Goal: Find specific page/section: Find specific page/section

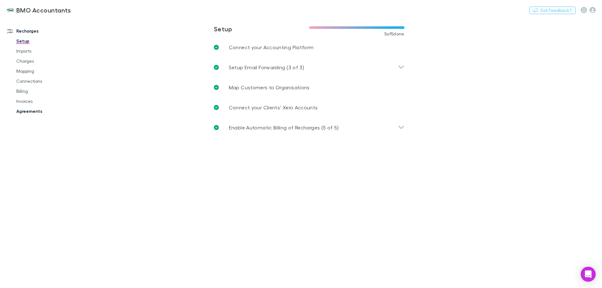
click at [36, 111] on link "Agreements" at bounding box center [47, 111] width 75 height 10
